Goal: Task Accomplishment & Management: Complete application form

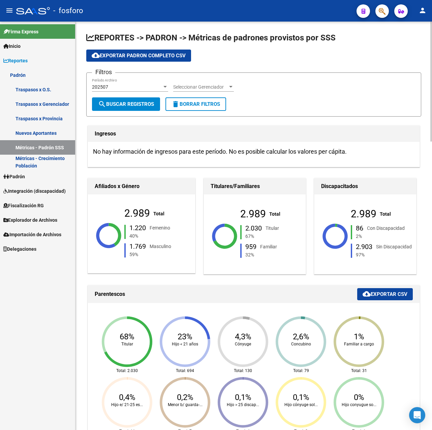
click at [263, 126] on div "Ingresos" at bounding box center [254, 134] width 332 height 16
click at [262, 131] on h1 "Ingresos" at bounding box center [254, 133] width 318 height 11
click at [297, 84] on div "Filtros 202507 Período Archivo Seleccionar Gerenciador Seleccionar Gerenciador" at bounding box center [254, 87] width 324 height 19
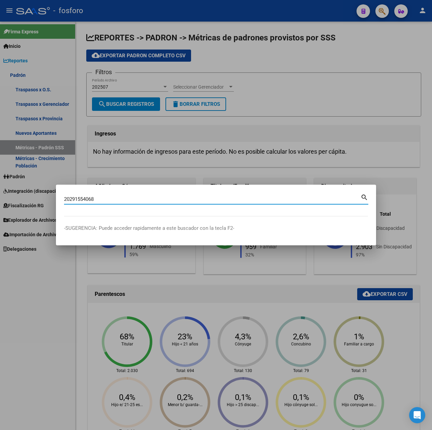
type input "20291554068"
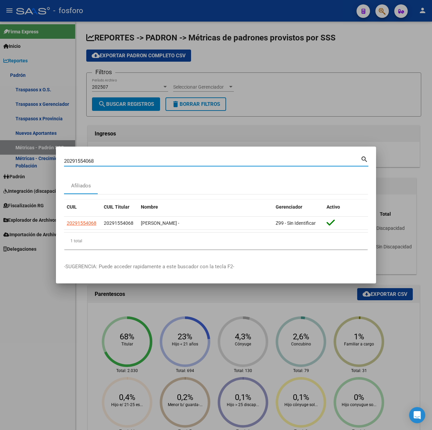
drag, startPoint x: 102, startPoint y: 160, endPoint x: 23, endPoint y: 162, distance: 79.3
click at [23, 162] on div "20291554068 Buscar (apellido, dni, cuil, nro traspaso, cuit, obra social) searc…" at bounding box center [216, 215] width 432 height 430
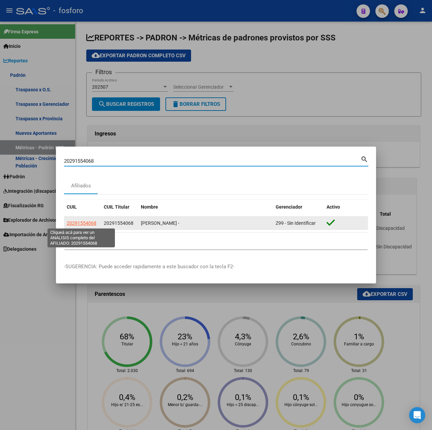
click at [80, 224] on span "20291554068" at bounding box center [82, 223] width 30 height 5
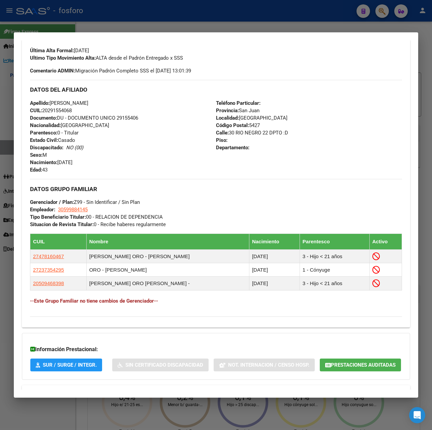
scroll to position [179, 0]
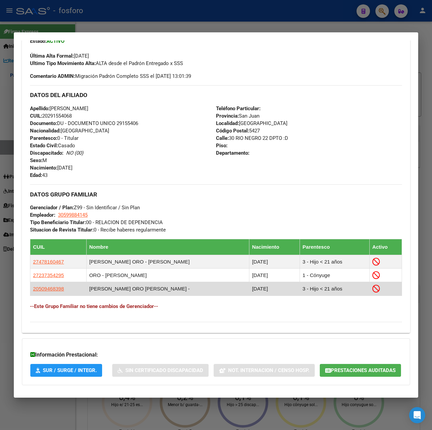
drag, startPoint x: 151, startPoint y: 307, endPoint x: 159, endPoint y: 308, distance: 8.2
click at [159, 296] on td "[PERSON_NAME] ORO [PERSON_NAME] -" at bounding box center [167, 288] width 163 height 13
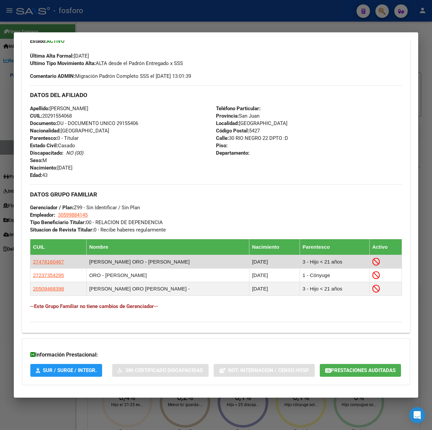
drag, startPoint x: 159, startPoint y: 308, endPoint x: 157, endPoint y: 280, distance: 27.7
click at [157, 269] on td "[PERSON_NAME] ORO - [PERSON_NAME]" at bounding box center [167, 261] width 163 height 13
click at [43, 265] on span "27478160467" at bounding box center [48, 262] width 31 height 6
type textarea "27478160467"
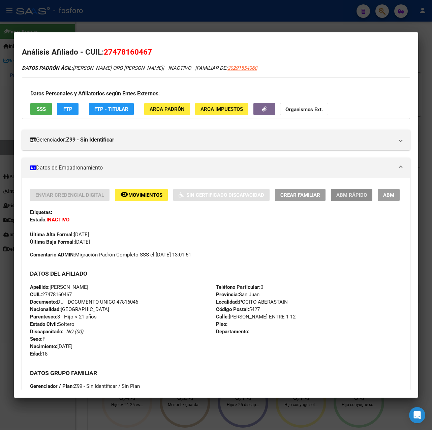
click at [354, 193] on span "ABM Rápido" at bounding box center [352, 195] width 31 height 6
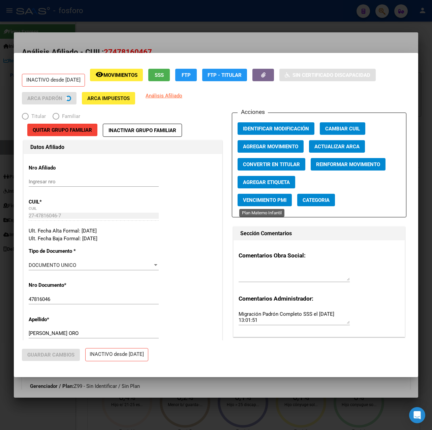
radio input "true"
type input "30-59988414-5"
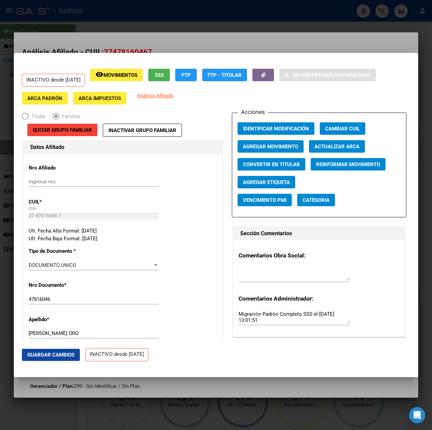
click at [263, 147] on span "Agregar Movimiento" at bounding box center [270, 147] width 55 height 6
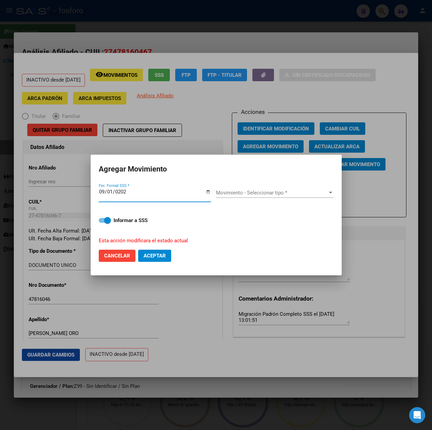
type input "[DATE]"
click at [266, 191] on span "Movimiento - Seleccionar tipo *" at bounding box center [272, 193] width 112 height 6
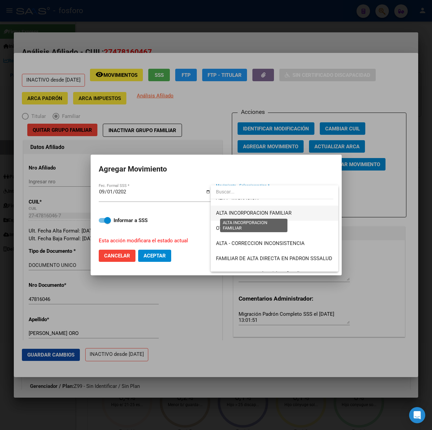
click at [277, 211] on span "ALTA INCORPORACION FAMILIAR" at bounding box center [254, 213] width 76 height 6
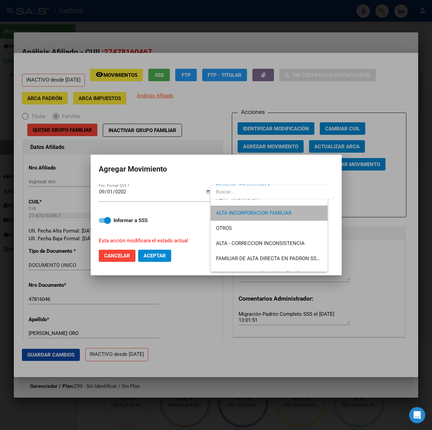
scroll to position [106, 0]
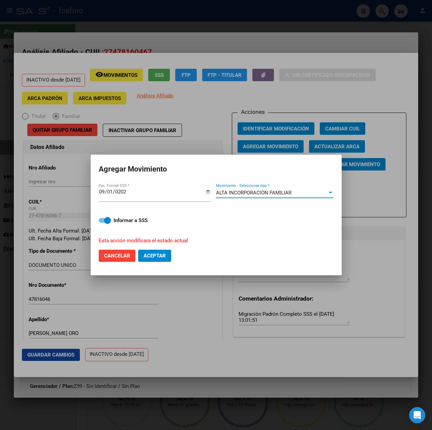
click at [161, 258] on span "Aceptar" at bounding box center [155, 256] width 22 height 6
checkbox input "false"
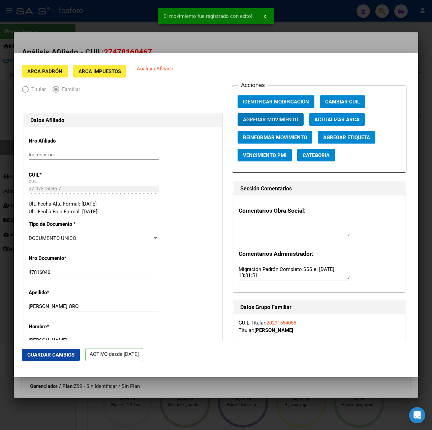
scroll to position [67, 0]
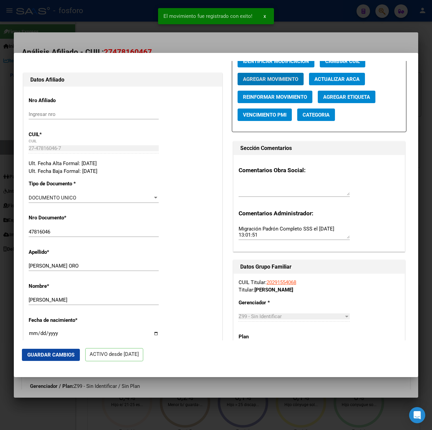
click at [254, 43] on div at bounding box center [216, 215] width 432 height 430
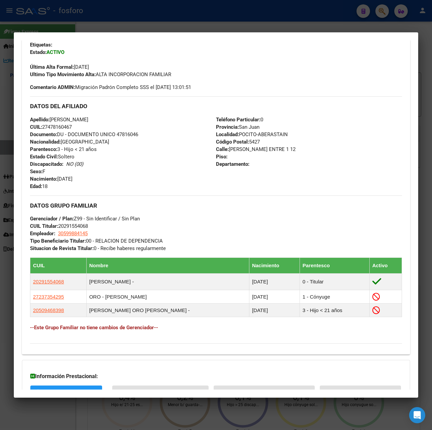
scroll to position [236, 0]
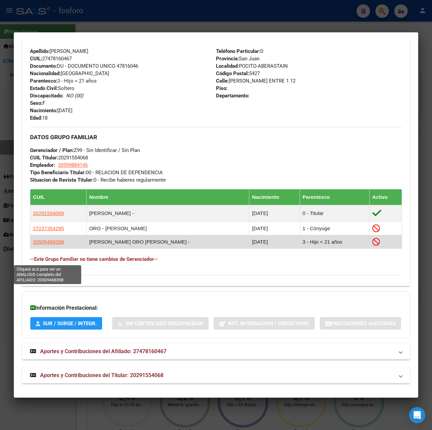
click at [55, 245] on span "20509468398" at bounding box center [48, 242] width 31 height 6
type textarea "20509468398"
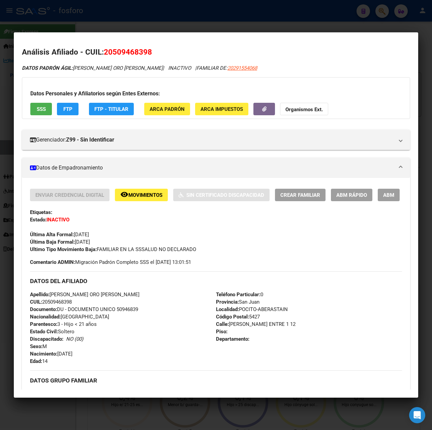
click at [345, 194] on span "ABM Rápido" at bounding box center [352, 195] width 31 height 6
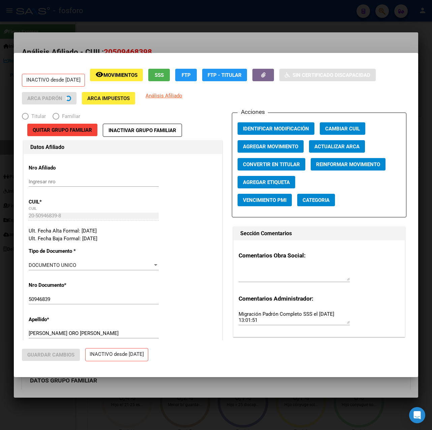
radio input "true"
type input "30-59988414-5"
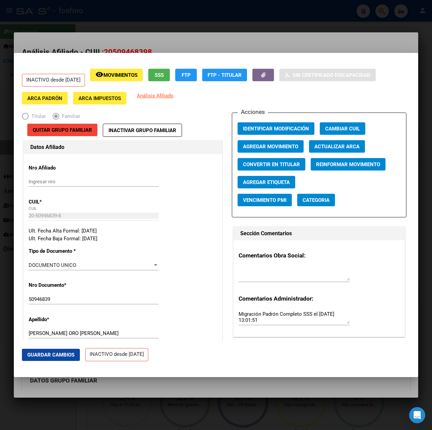
click at [269, 146] on span "Agregar Movimiento" at bounding box center [270, 147] width 55 height 6
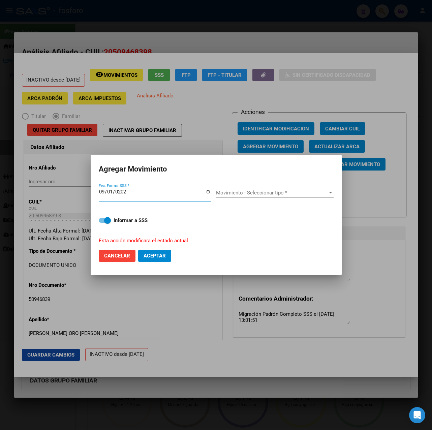
type input "[DATE]"
click at [263, 186] on div "Movimiento - Seleccionar tipo * Movimiento - Seleccionar tipo *" at bounding box center [275, 195] width 118 height 26
click at [263, 189] on div "Movimiento - Seleccionar tipo * Movimiento - Seleccionar tipo *" at bounding box center [275, 193] width 118 height 10
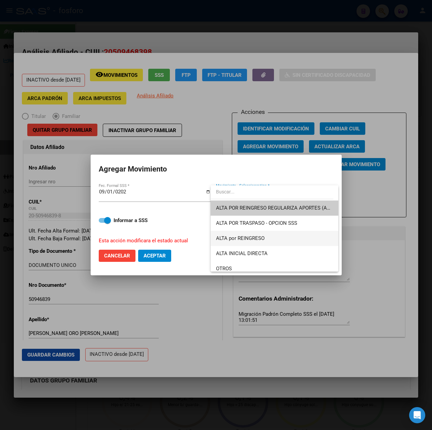
scroll to position [67, 0]
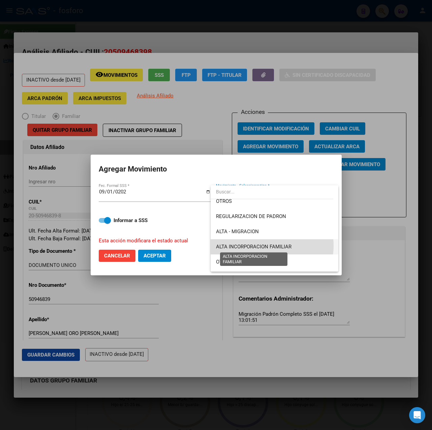
click at [263, 246] on span "ALTA INCORPORACION FAMILIAR" at bounding box center [254, 247] width 76 height 6
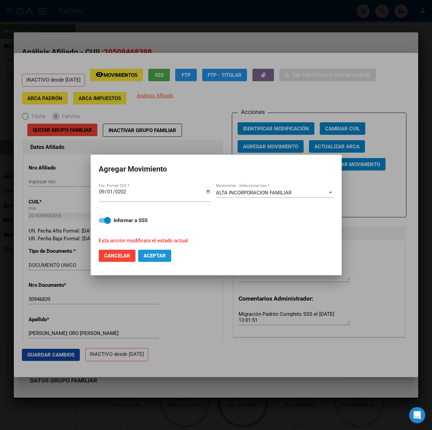
click at [160, 255] on span "Aceptar" at bounding box center [155, 256] width 22 height 6
checkbox input "false"
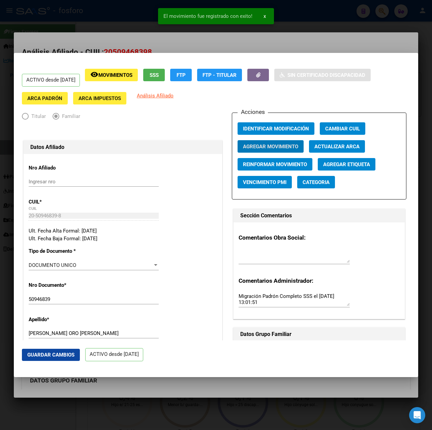
click at [303, 41] on div at bounding box center [216, 215] width 432 height 430
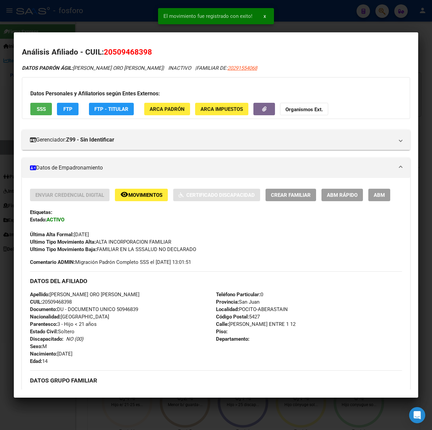
click at [303, 25] on div at bounding box center [216, 215] width 432 height 430
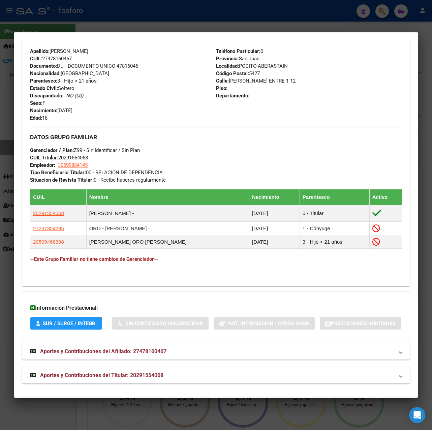
click at [142, 24] on div at bounding box center [216, 215] width 432 height 430
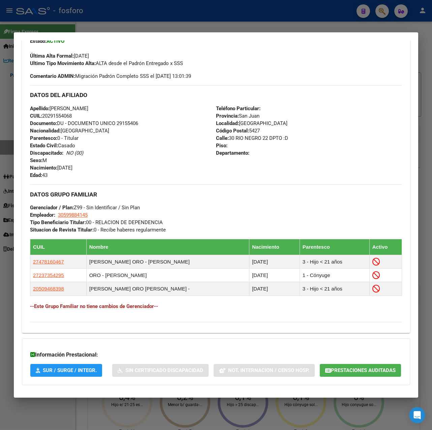
click at [160, 21] on div at bounding box center [216, 215] width 432 height 430
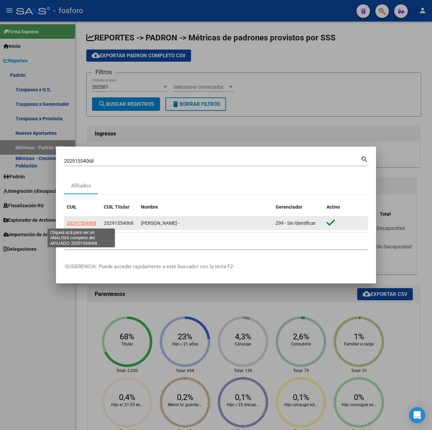
click at [86, 225] on span "20291554068" at bounding box center [82, 223] width 30 height 5
type textarea "20291554068"
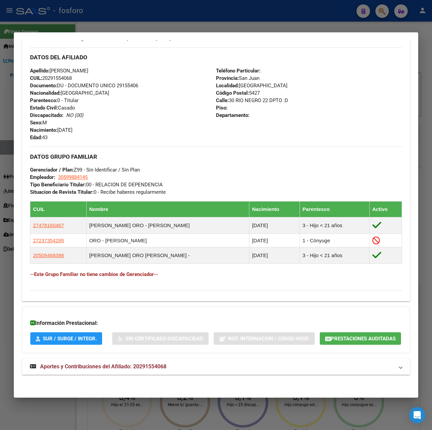
scroll to position [0, 0]
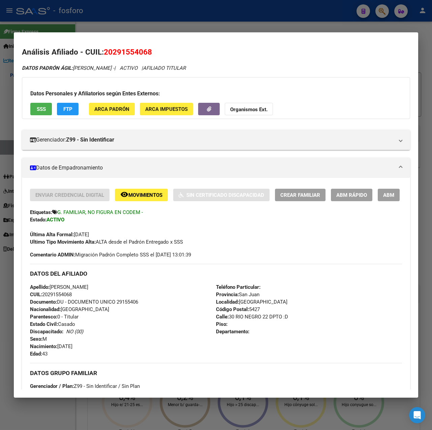
click at [243, 20] on div at bounding box center [216, 215] width 432 height 430
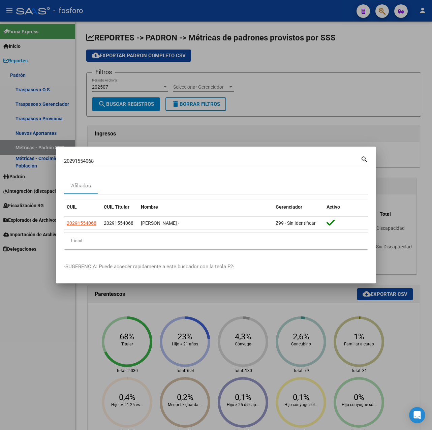
click at [246, 60] on div at bounding box center [216, 215] width 432 height 430
